Goal: Check status: Check status

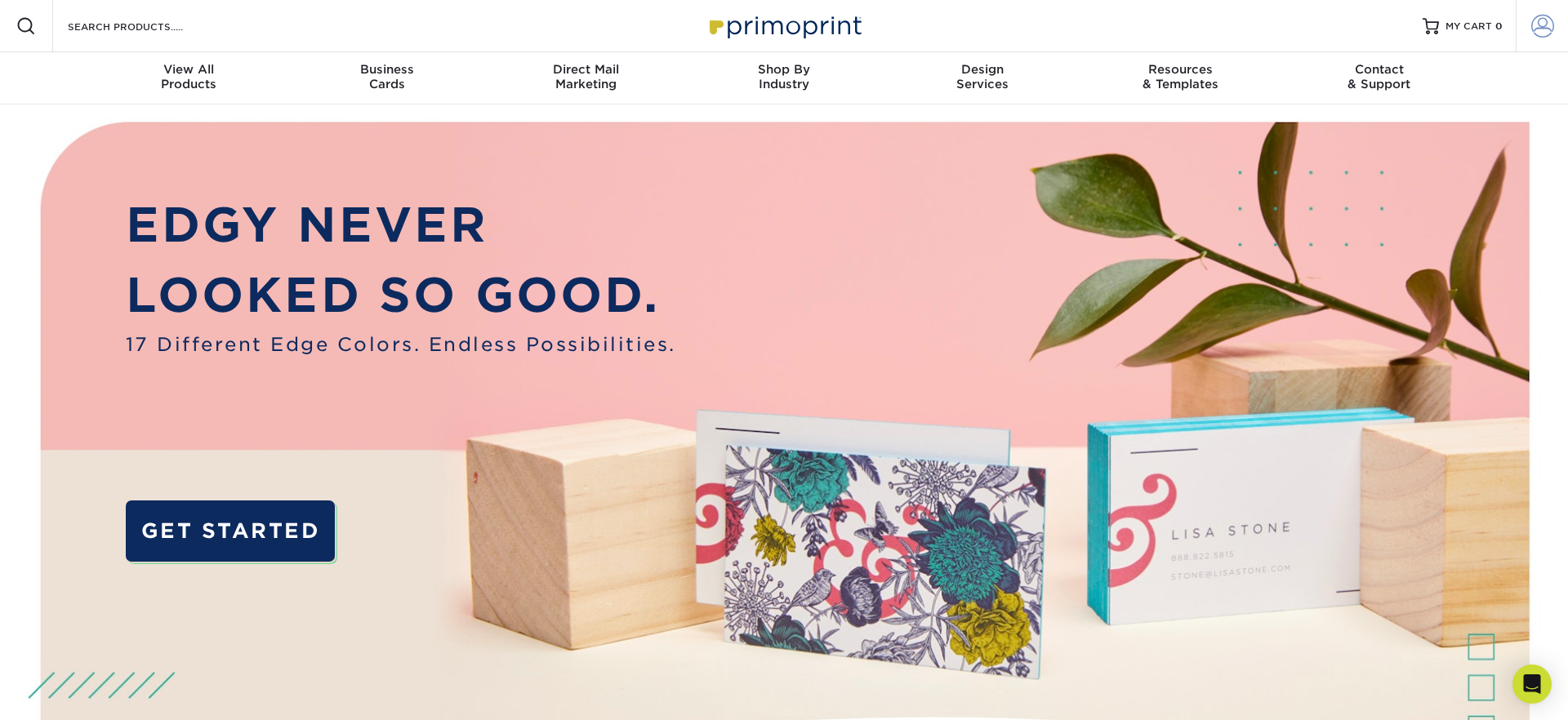
click at [1541, 28] on span at bounding box center [1543, 26] width 23 height 23
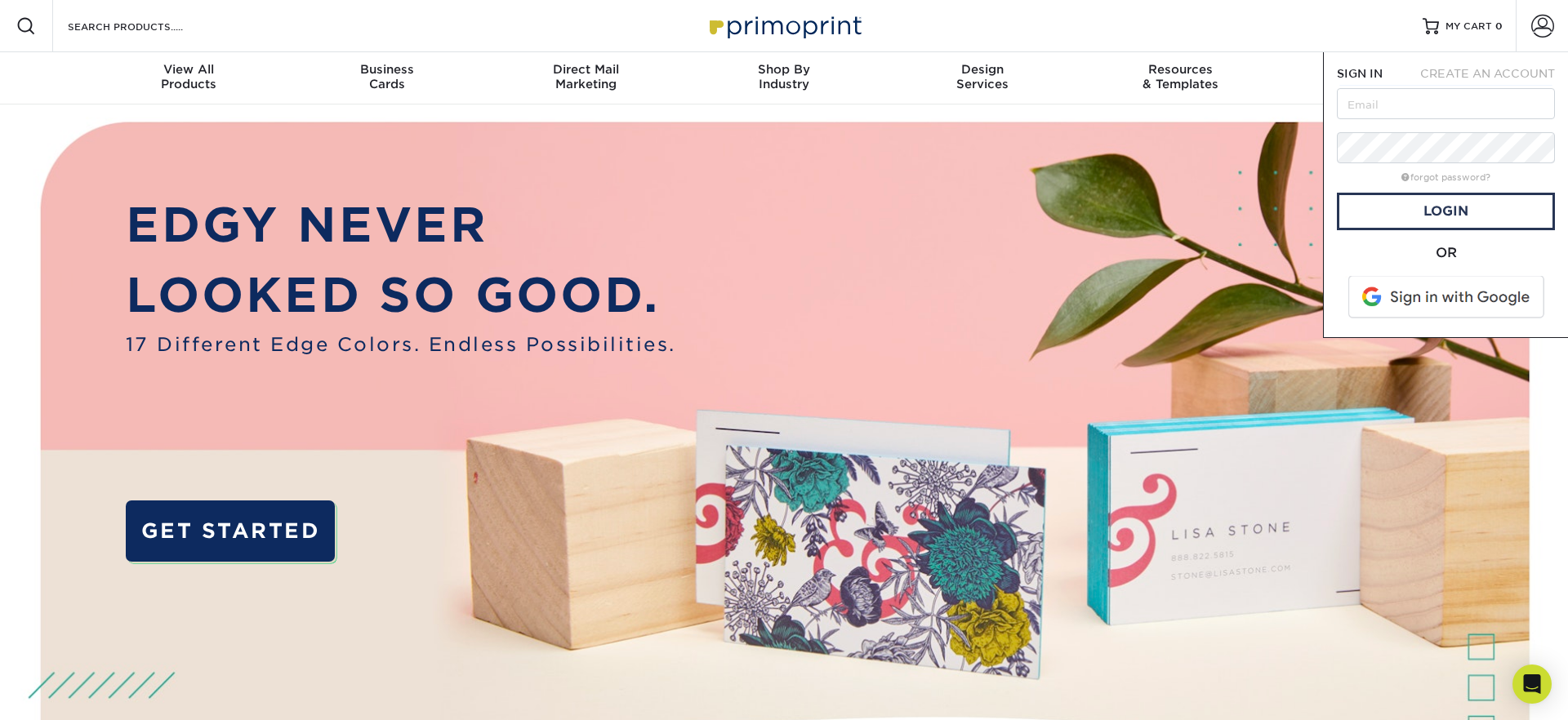
click at [1446, 309] on span at bounding box center [1447, 297] width 208 height 42
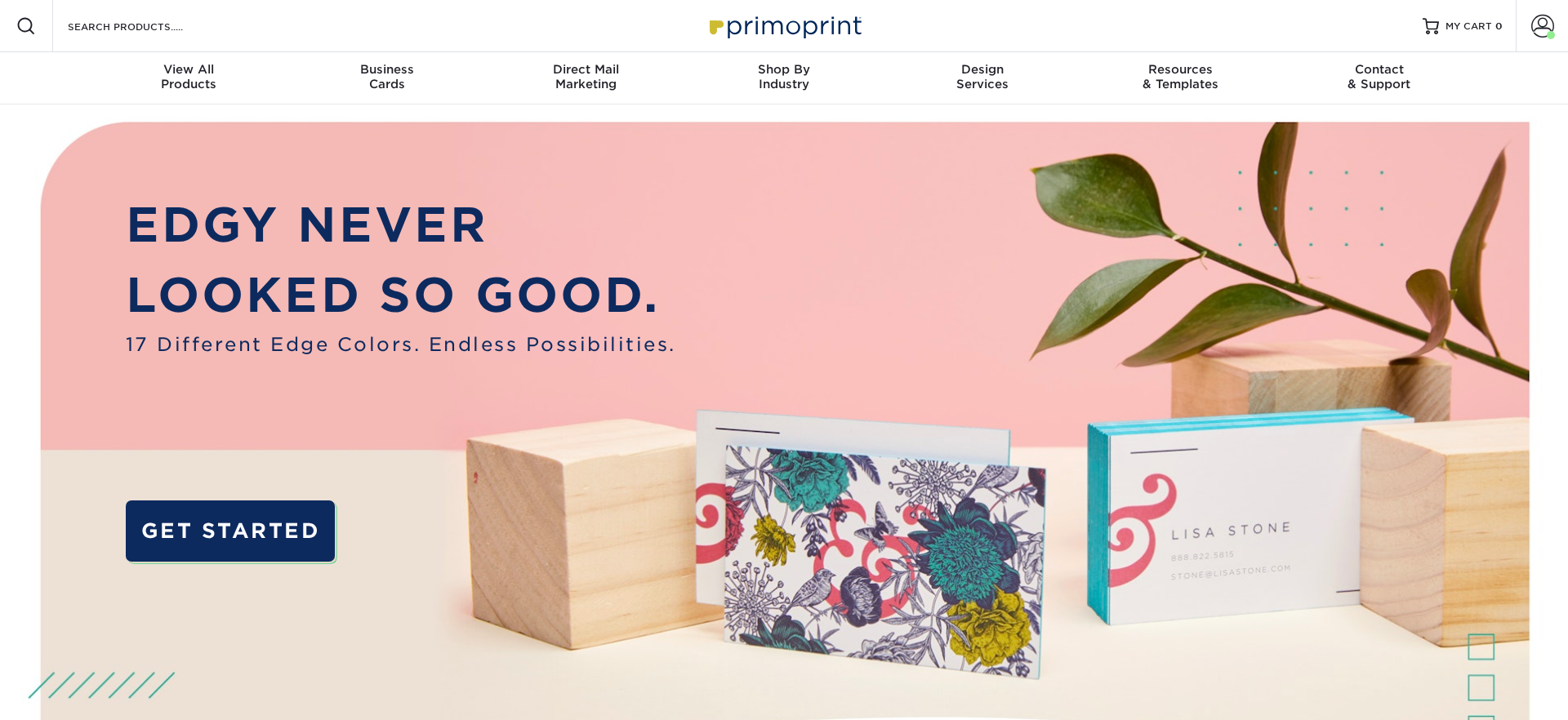
click at [931, 245] on img at bounding box center [784, 492] width 1553 height 776
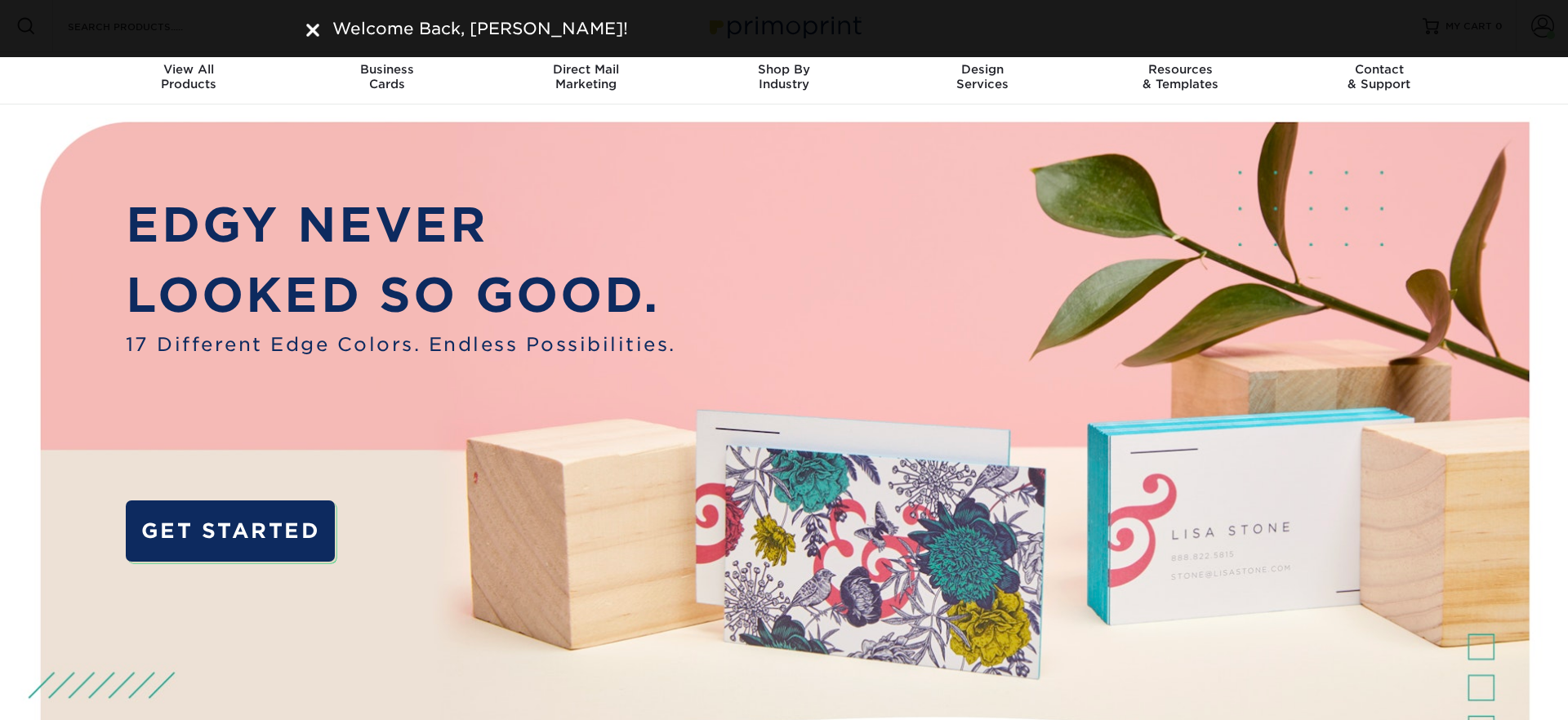
drag, startPoint x: 320, startPoint y: 31, endPoint x: 332, endPoint y: 30, distance: 12.0
click at [320, 31] on div "Welcome Back, [PERSON_NAME]!" at bounding box center [784, 28] width 956 height 24
drag, startPoint x: 310, startPoint y: 29, endPoint x: 947, endPoint y: 44, distance: 637.2
click at [311, 29] on img at bounding box center [313, 31] width 14 height 13
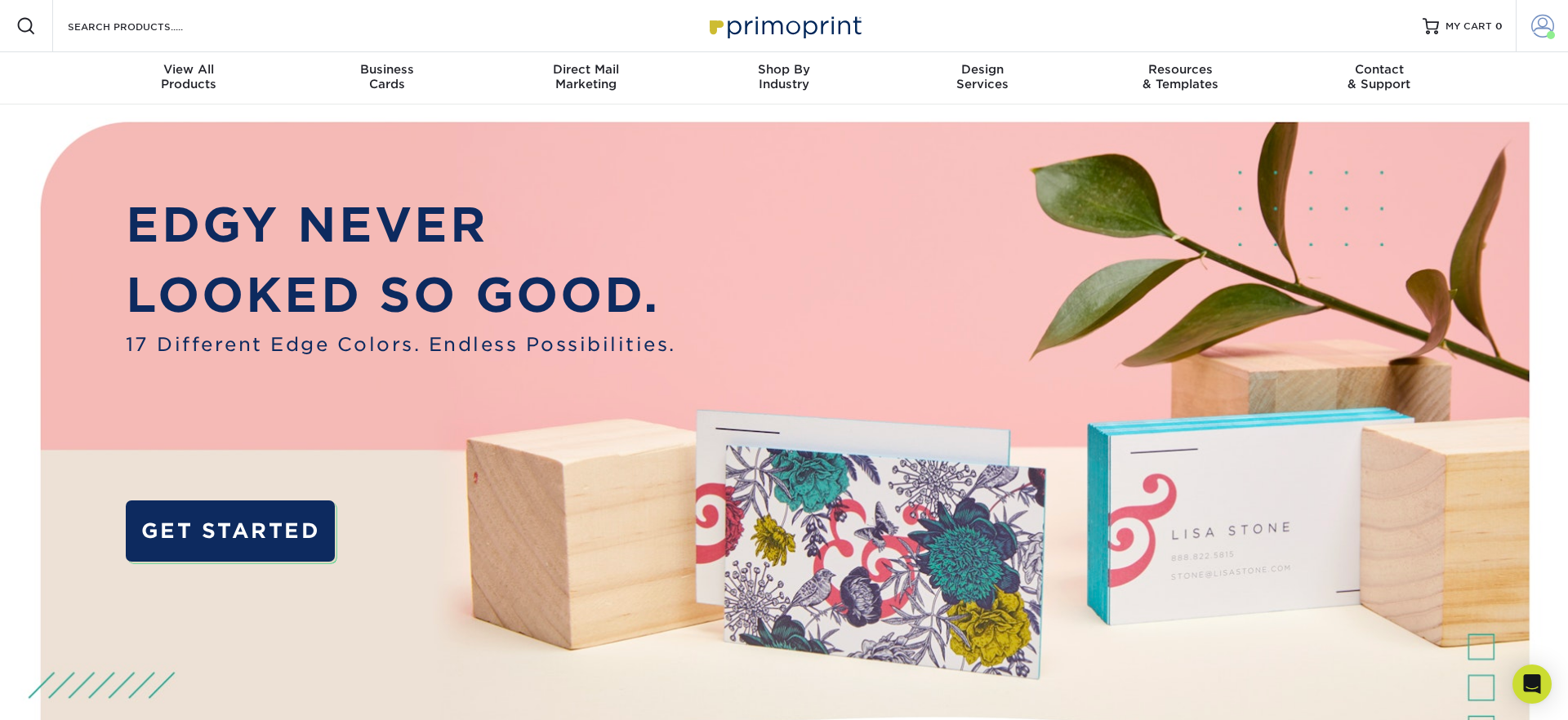
click at [1529, 35] on link "Account" at bounding box center [1542, 26] width 52 height 52
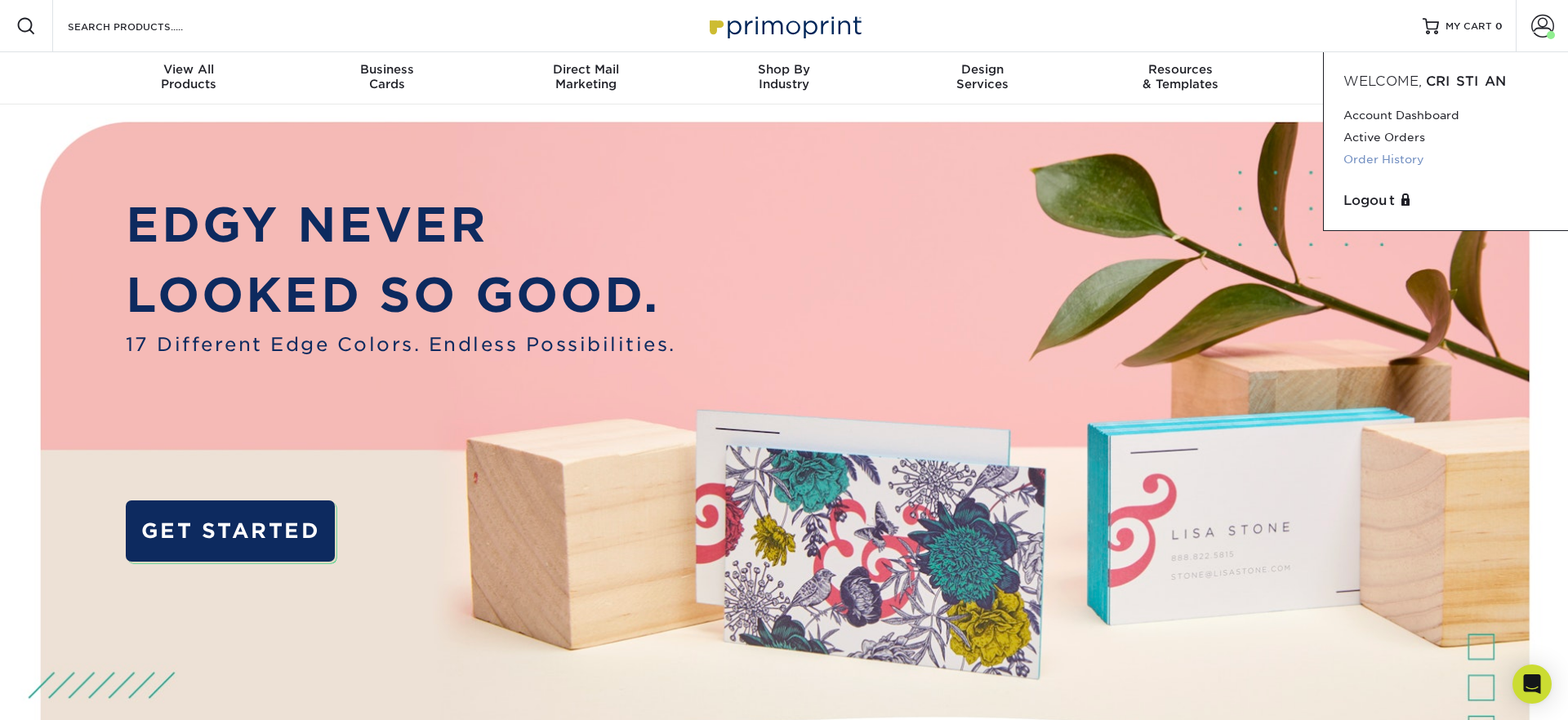
click at [1379, 149] on link "Order History" at bounding box center [1446, 159] width 205 height 22
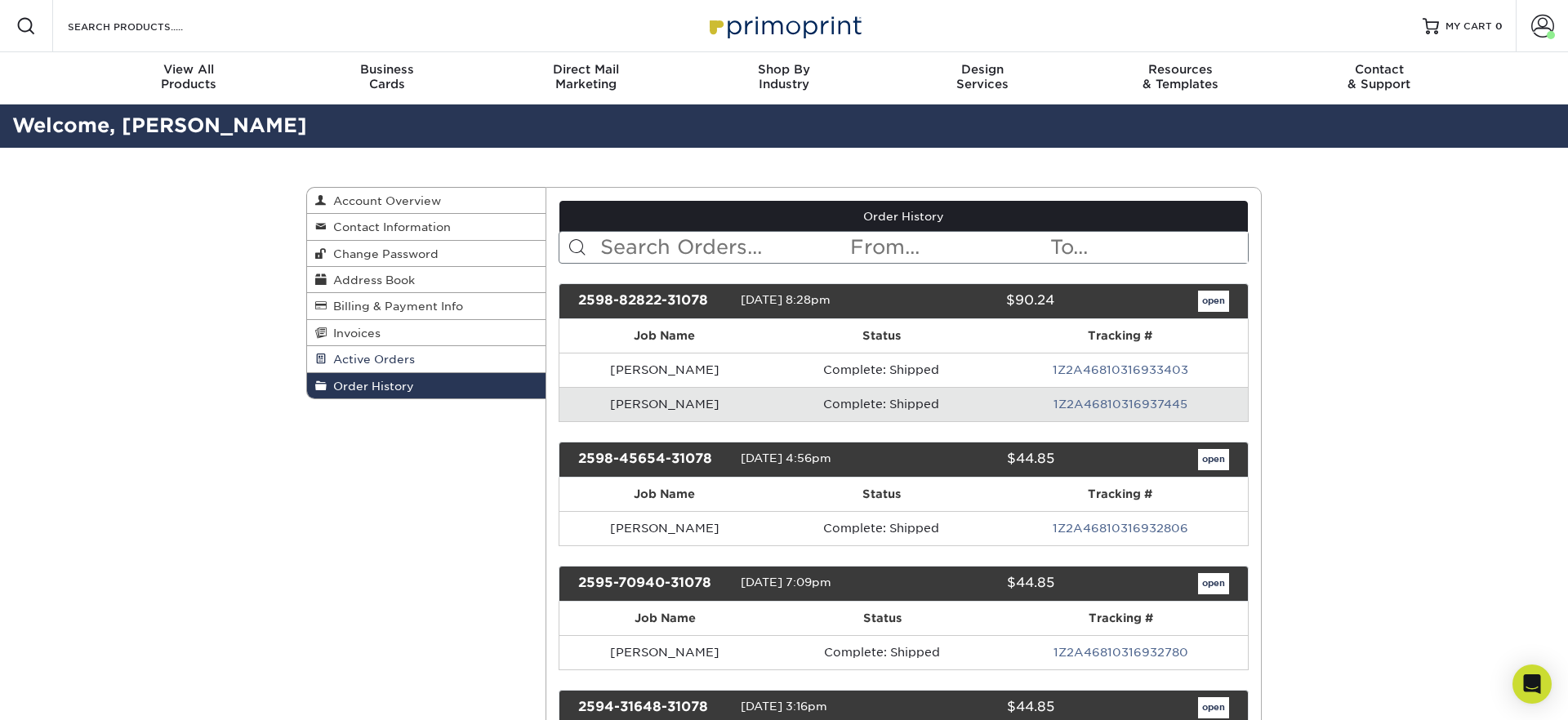
click at [382, 353] on span "Active Orders" at bounding box center [370, 360] width 88 height 13
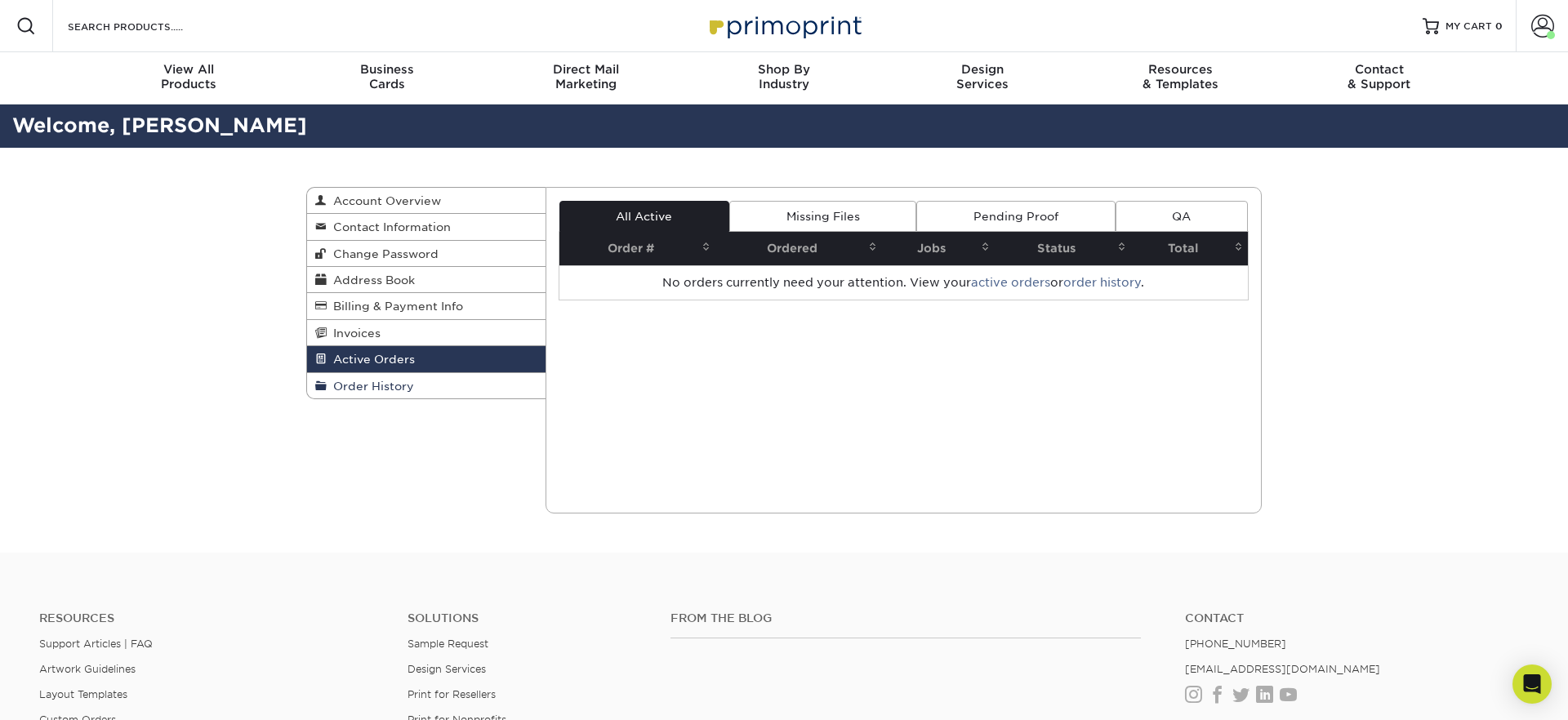
click at [384, 381] on span "Order History" at bounding box center [370, 387] width 88 height 13
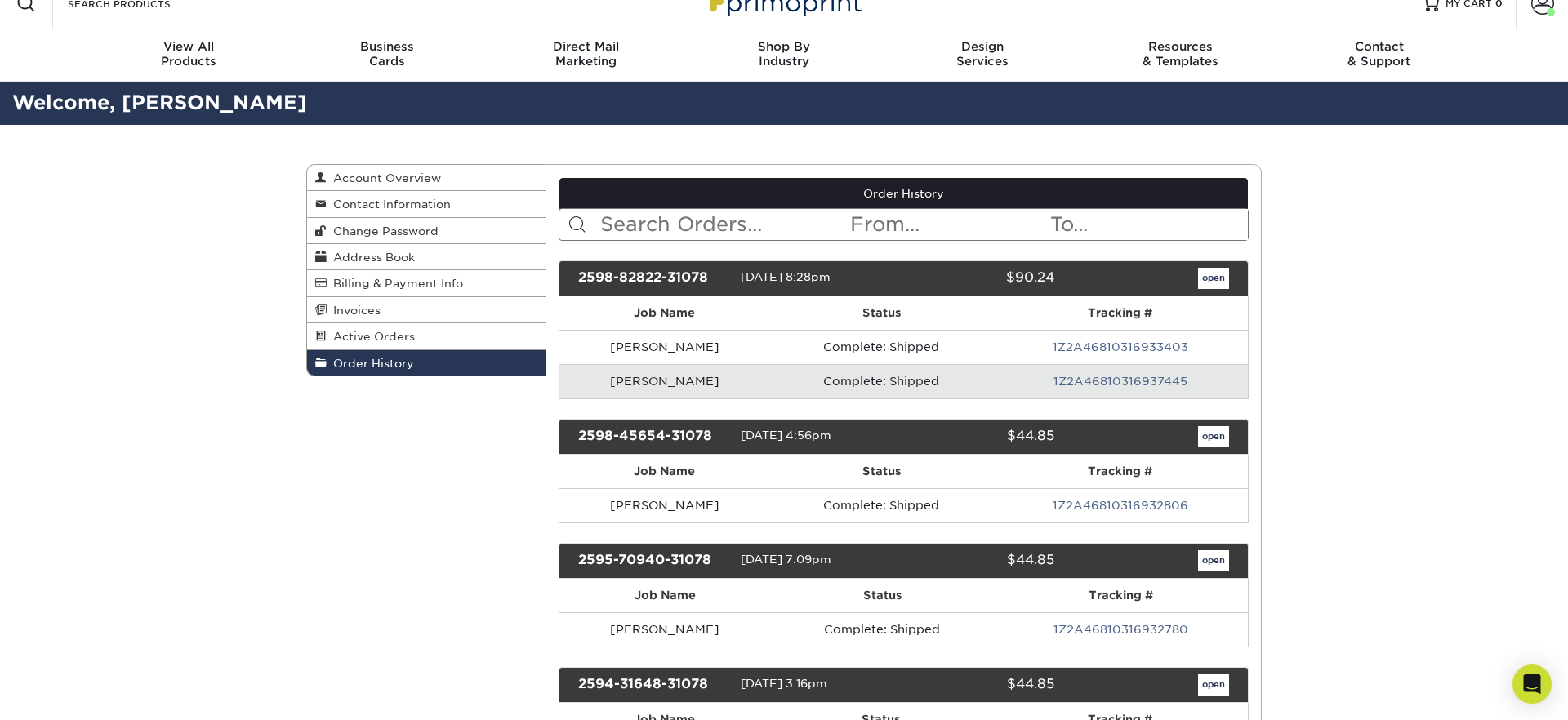
scroll to position [35, 0]
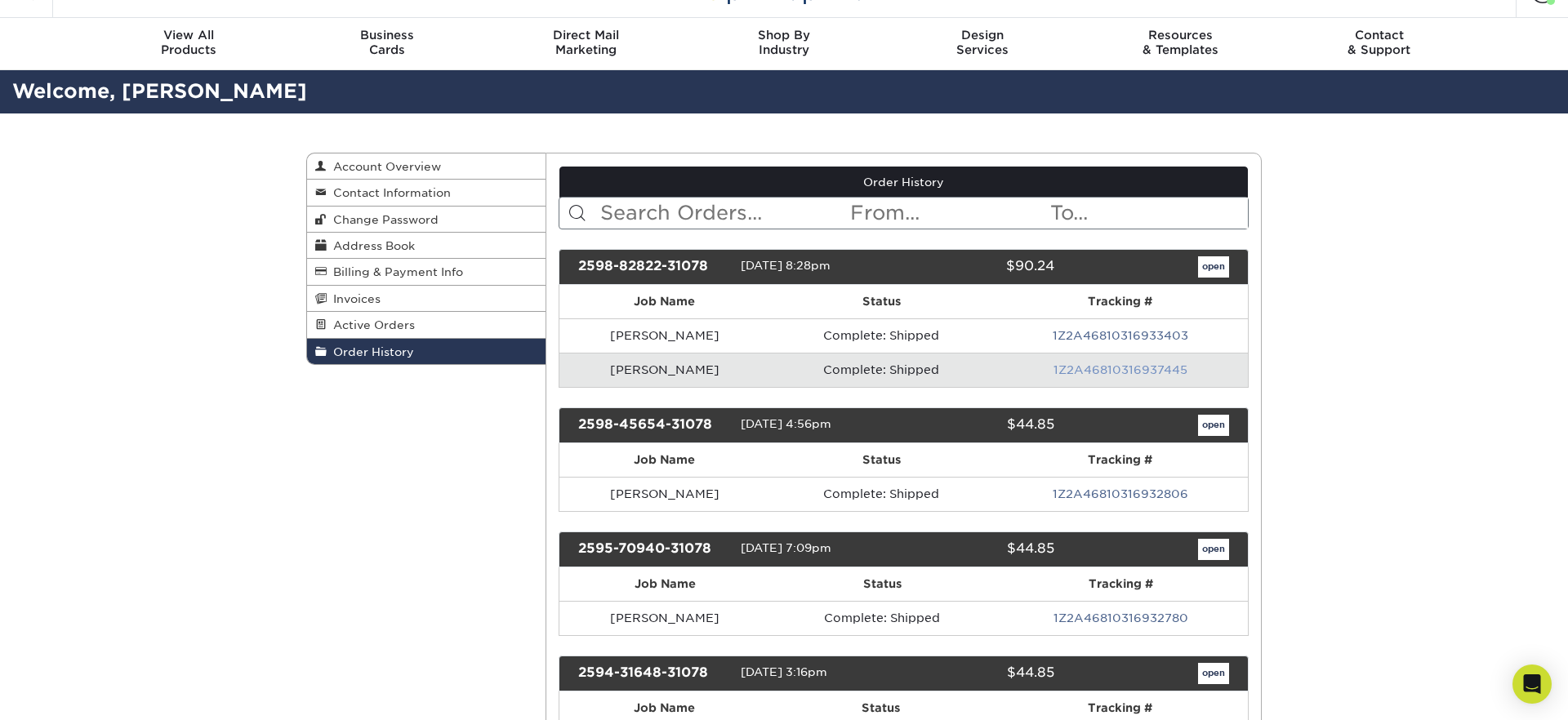
click at [1114, 365] on link "1Z2A46810316937445" at bounding box center [1121, 370] width 134 height 13
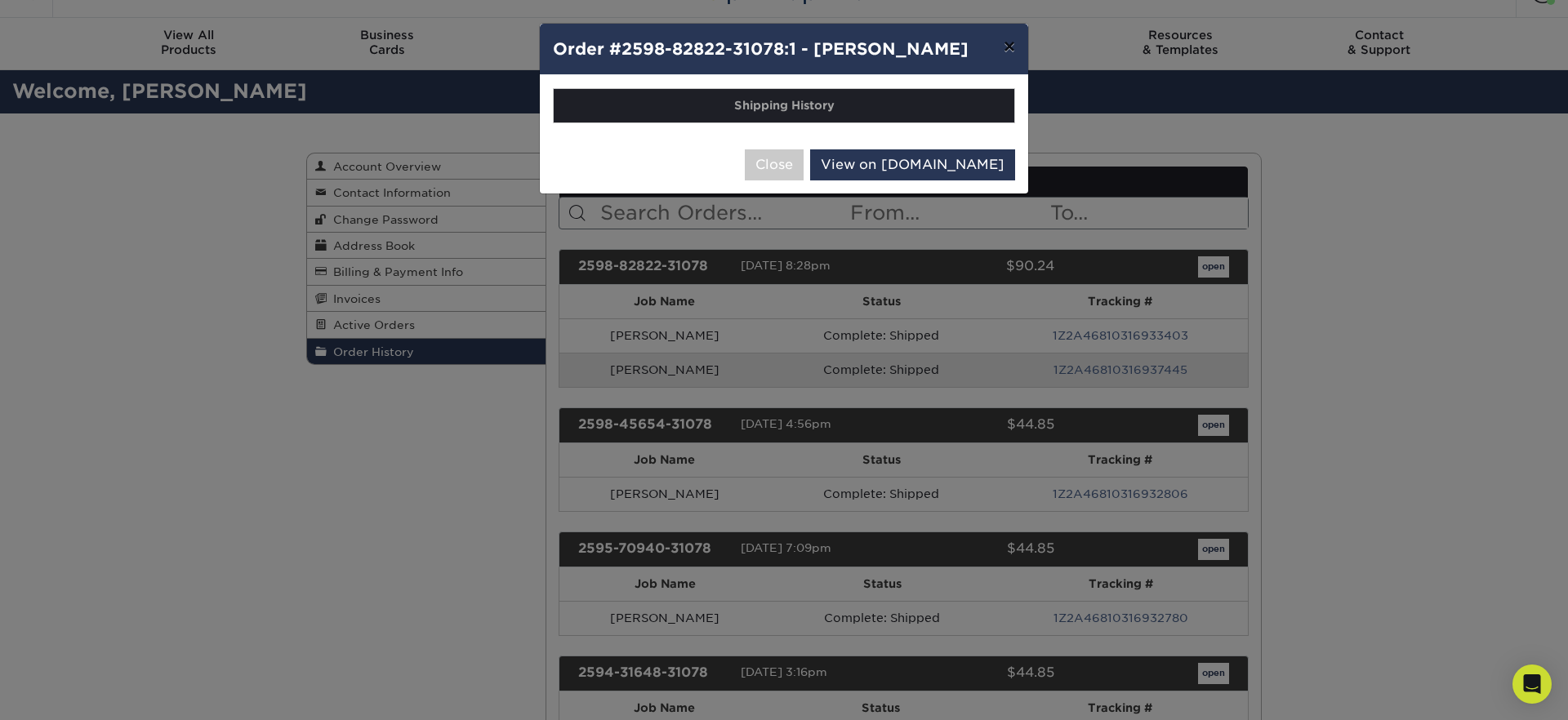
click at [1007, 49] on button "×" at bounding box center [1010, 46] width 38 height 45
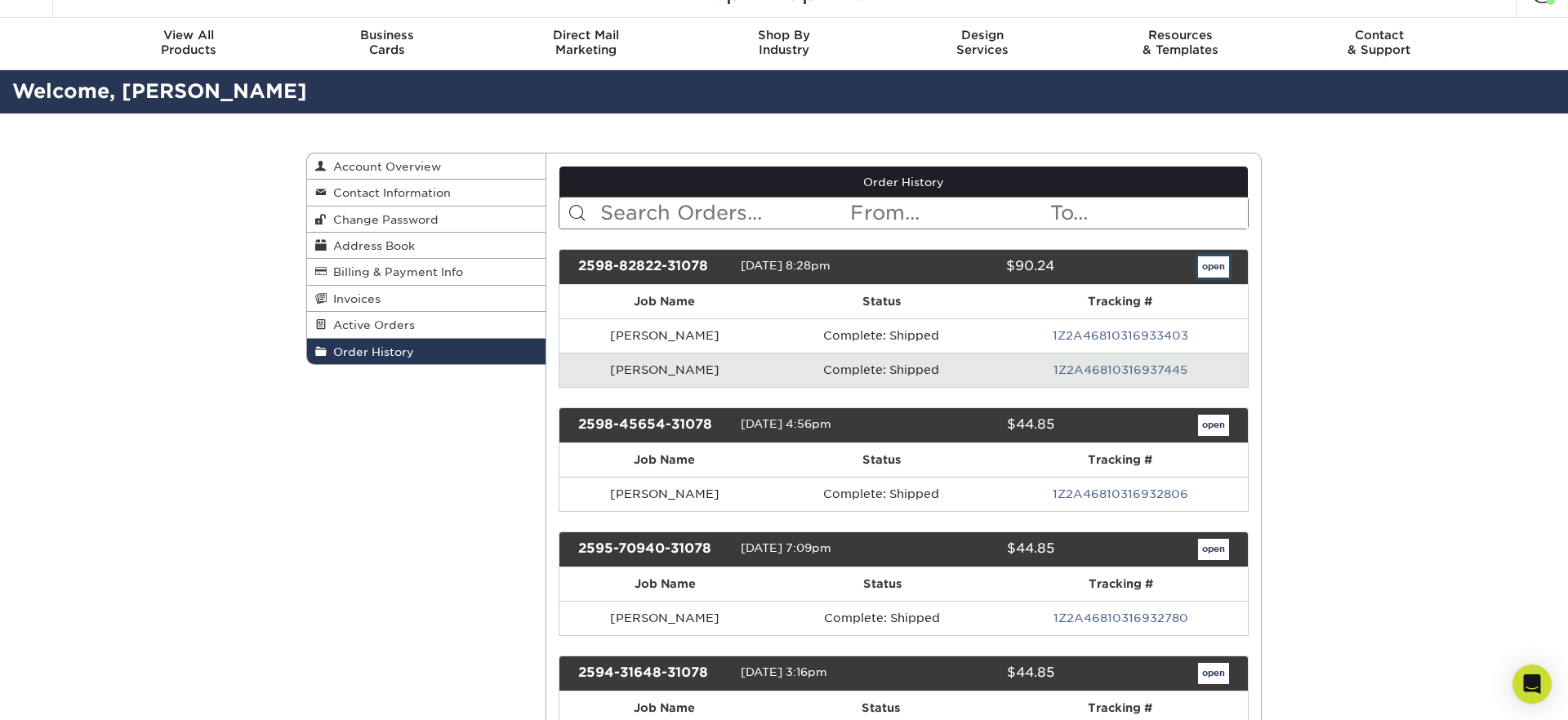
click at [1206, 263] on link "open" at bounding box center [1214, 267] width 31 height 21
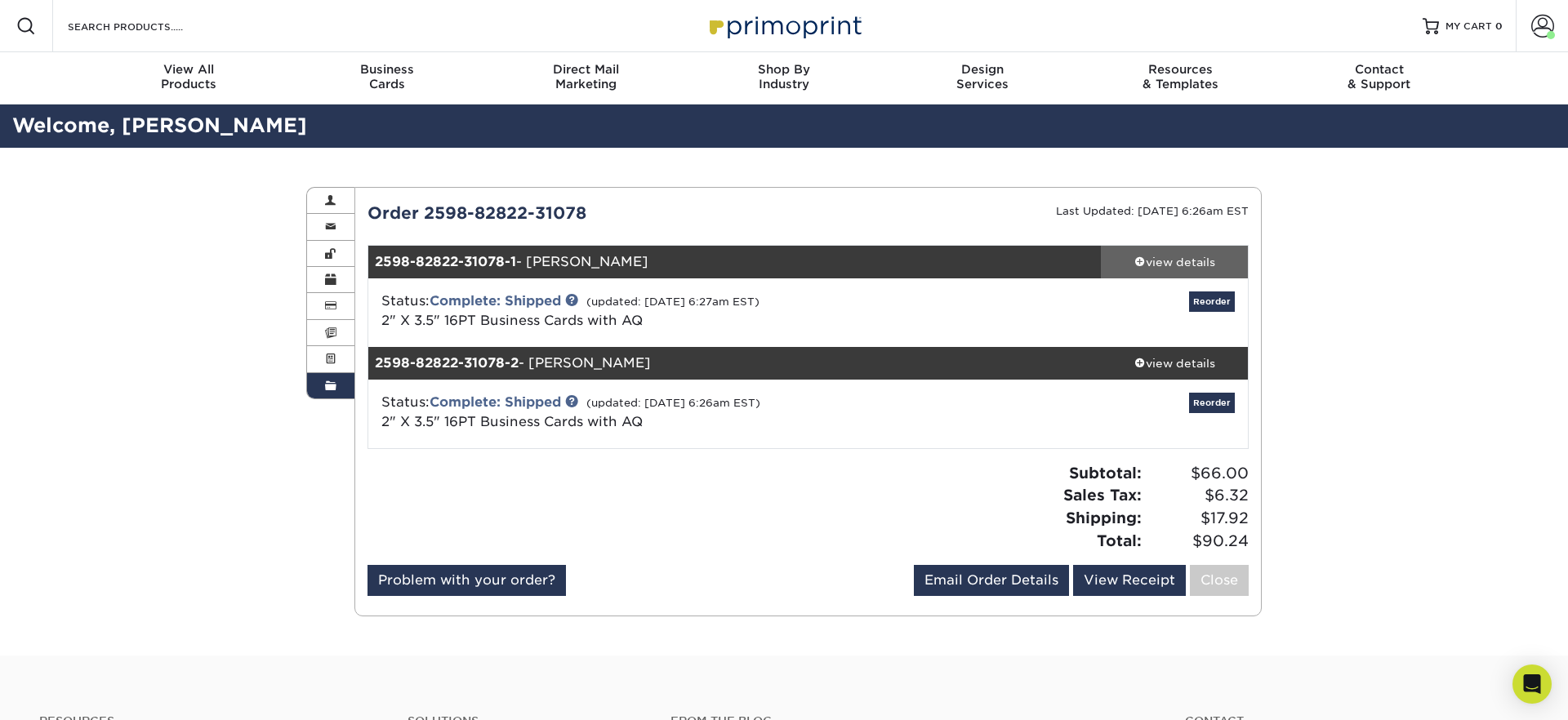
click at [1166, 253] on div "view details" at bounding box center [1175, 261] width 147 height 16
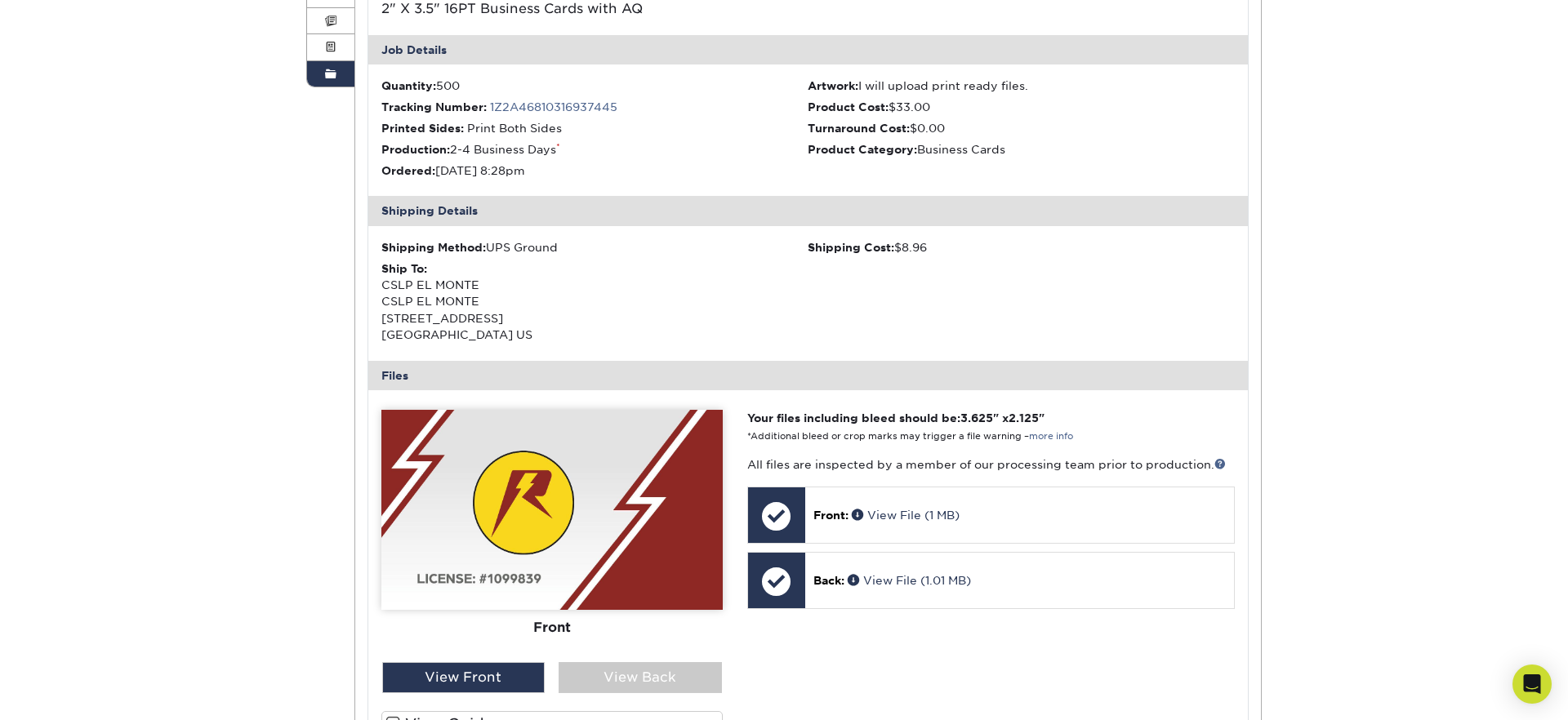
scroll to position [340, 0]
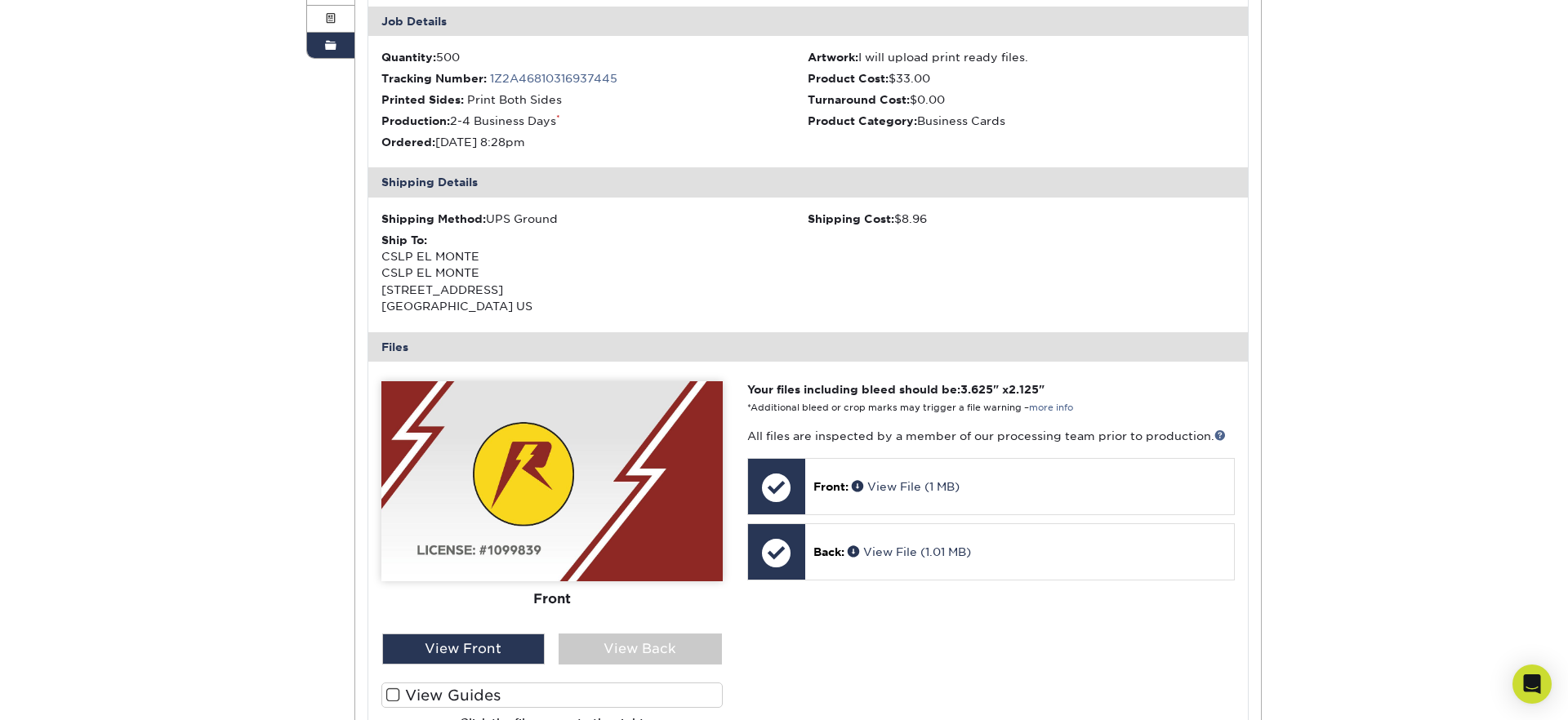
click at [334, 47] on span at bounding box center [331, 46] width 12 height 13
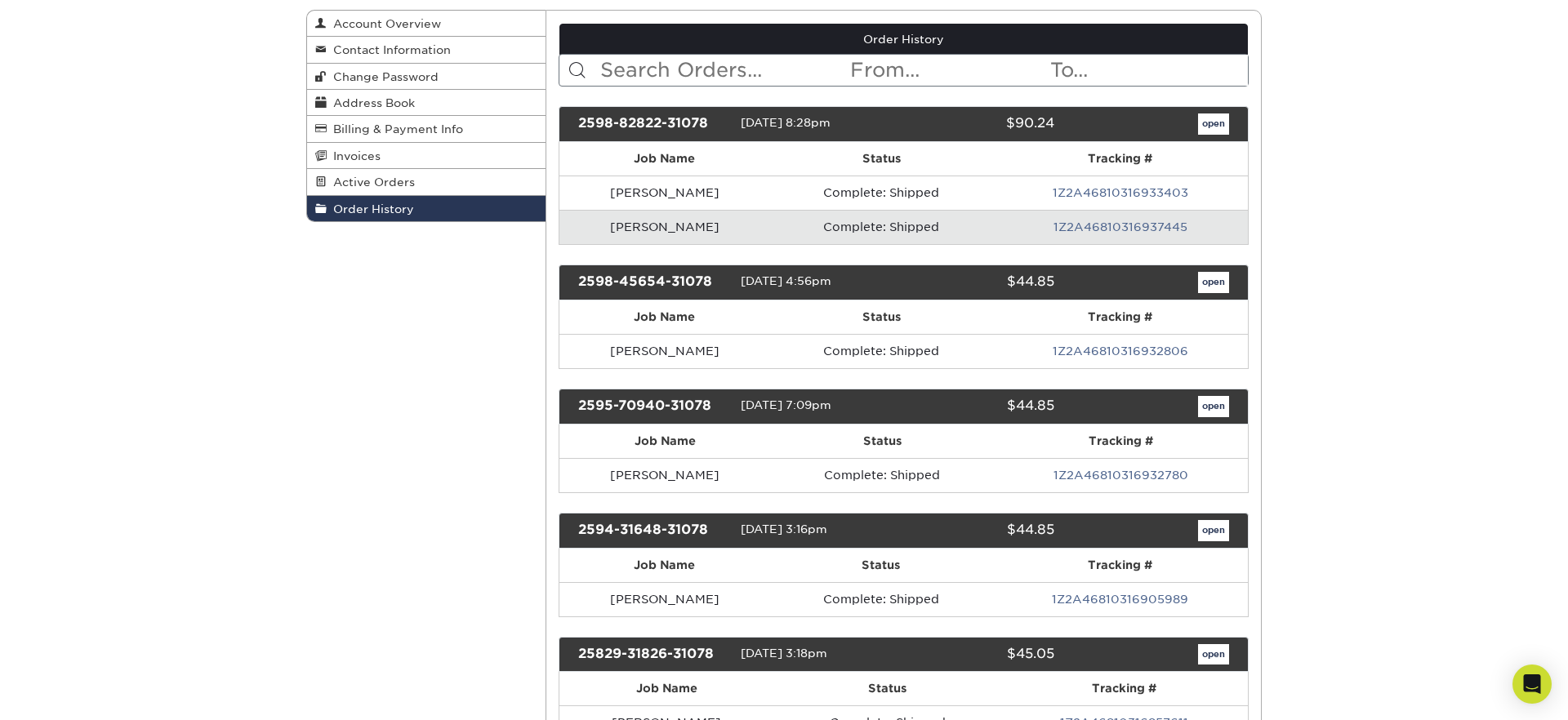
scroll to position [210, 0]
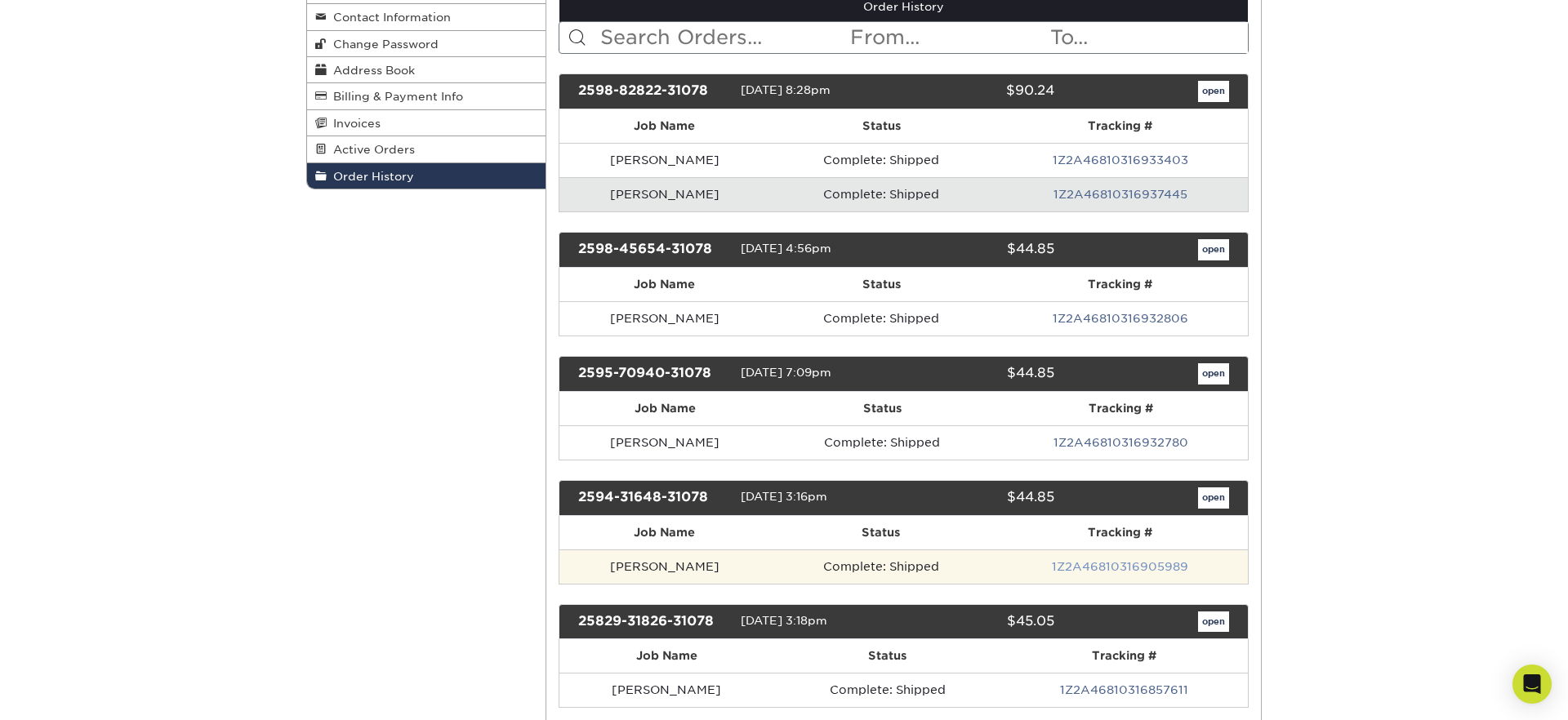
click at [1120, 566] on link "1Z2A46810316905989" at bounding box center [1120, 567] width 136 height 13
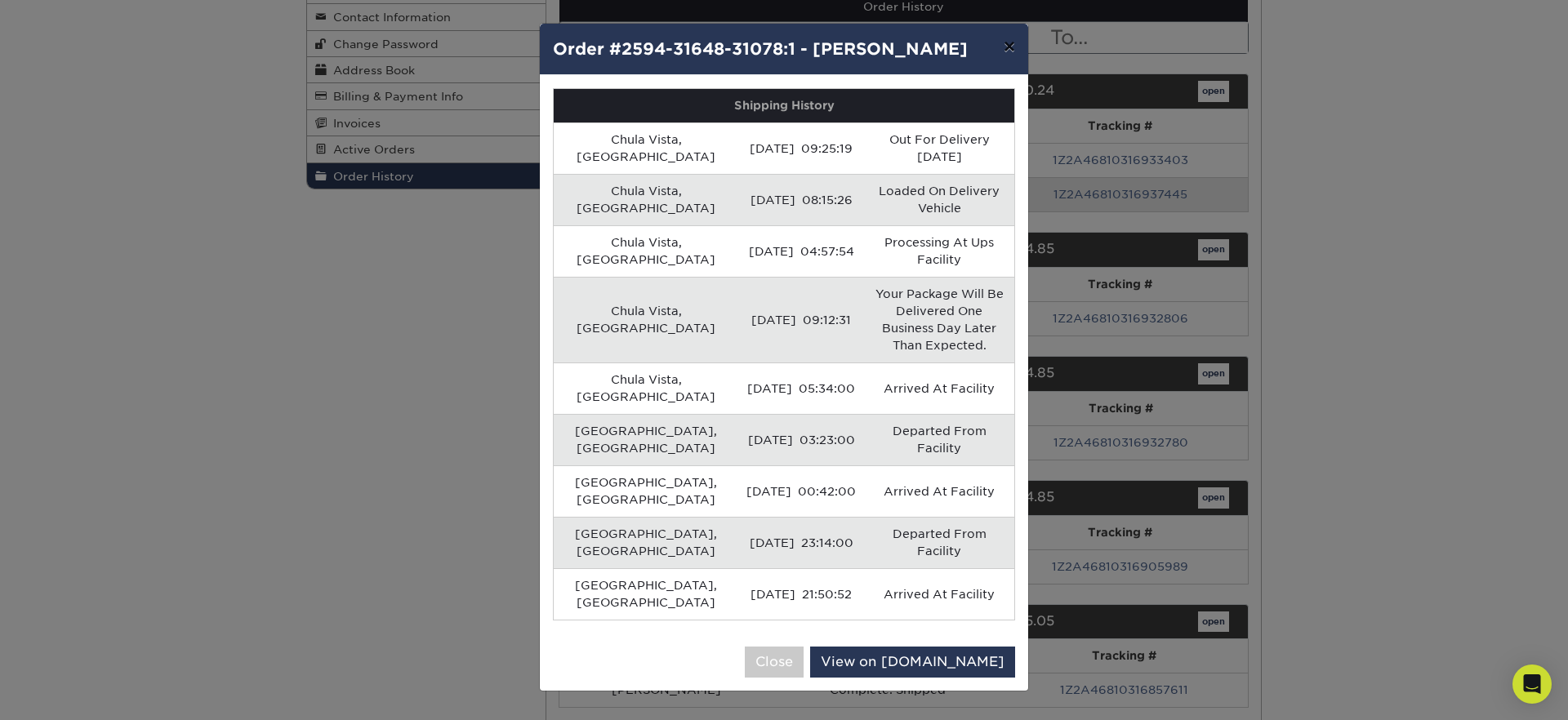
drag, startPoint x: 1008, startPoint y: 47, endPoint x: 1012, endPoint y: 103, distance: 56.1
click at [1008, 47] on button "×" at bounding box center [1010, 46] width 38 height 45
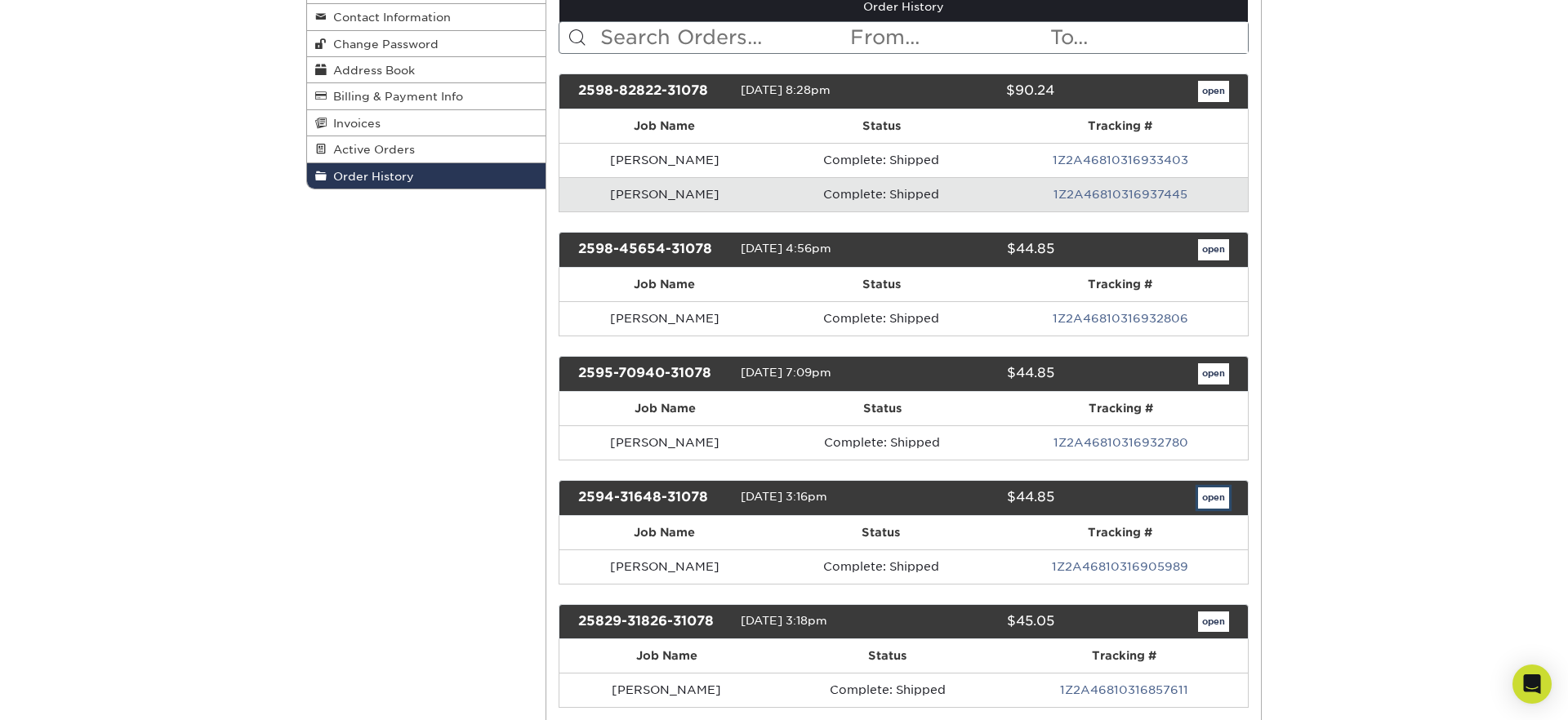
click at [1199, 496] on link "open" at bounding box center [1214, 498] width 31 height 21
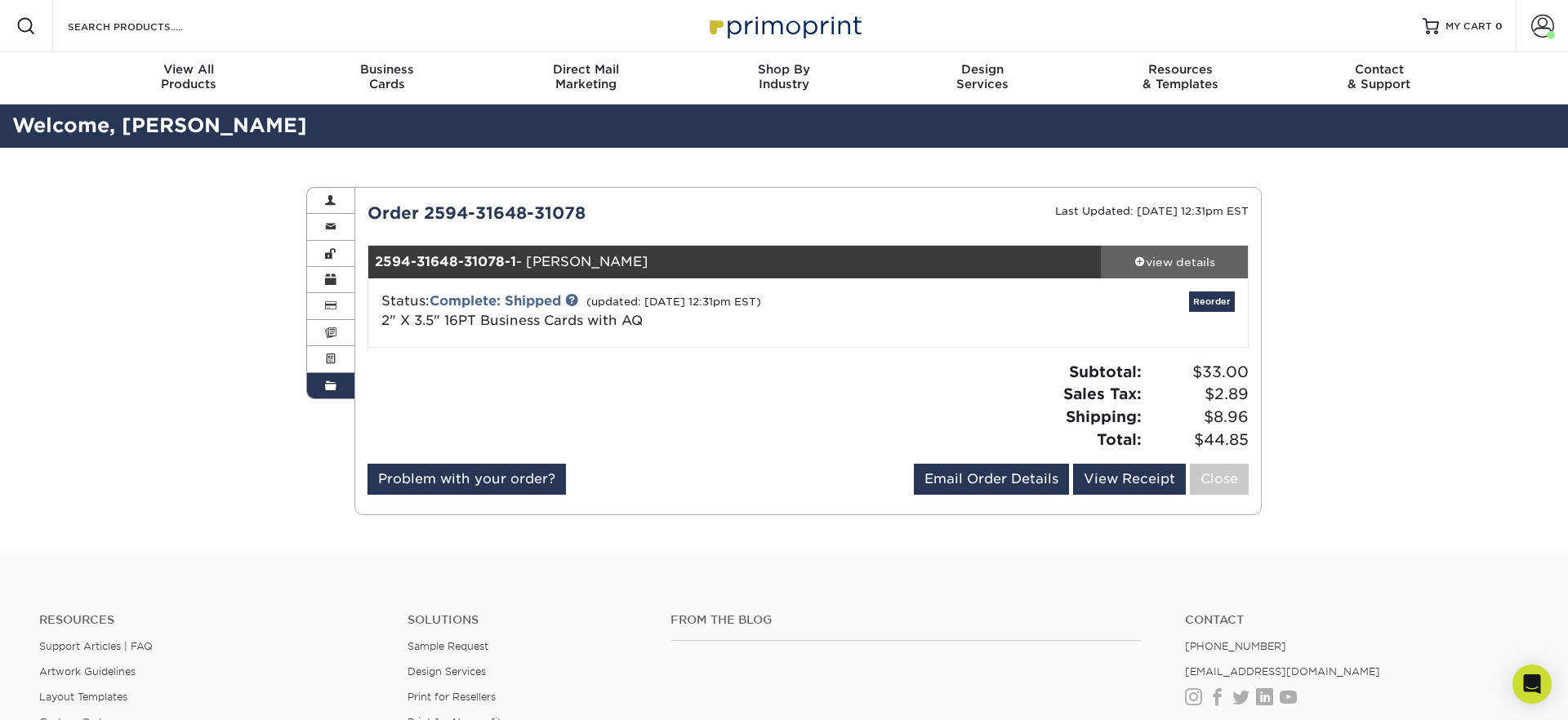
click at [1144, 258] on div "view details" at bounding box center [1175, 261] width 147 height 16
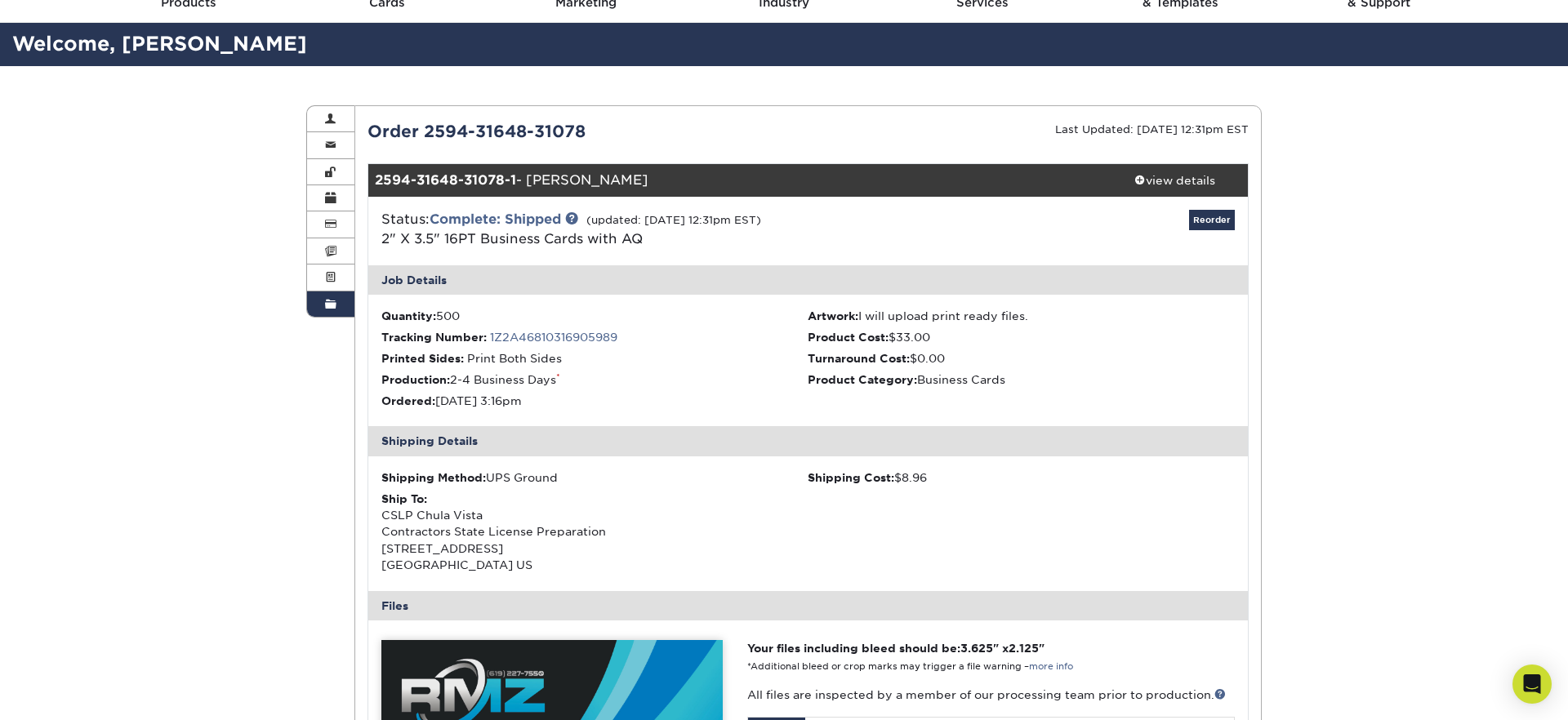
scroll to position [81, 0]
click at [563, 334] on link "1Z2A46810316905989" at bounding box center [554, 338] width 127 height 13
